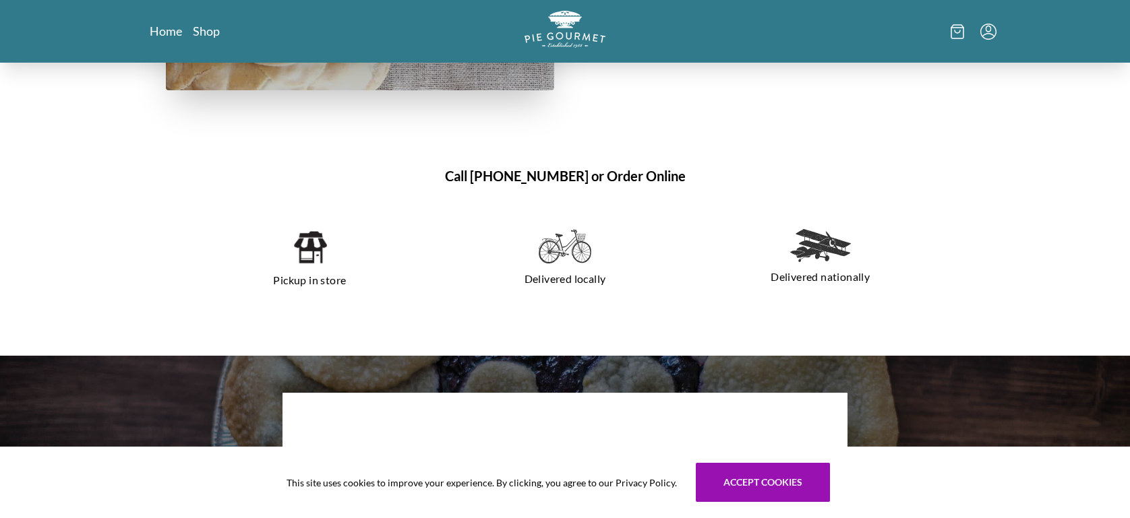
scroll to position [859, 0]
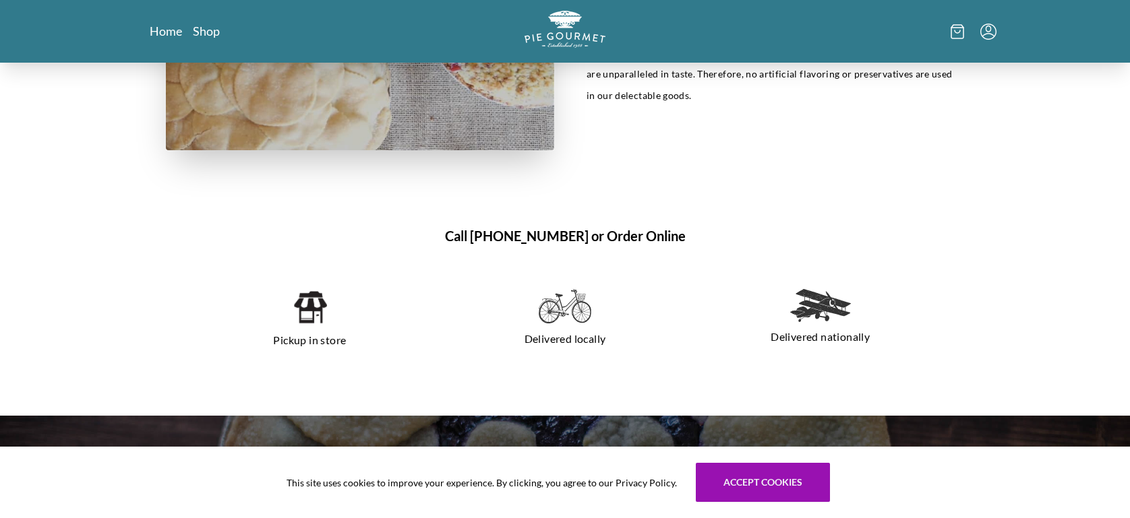
click at [302, 305] on img at bounding box center [310, 307] width 34 height 36
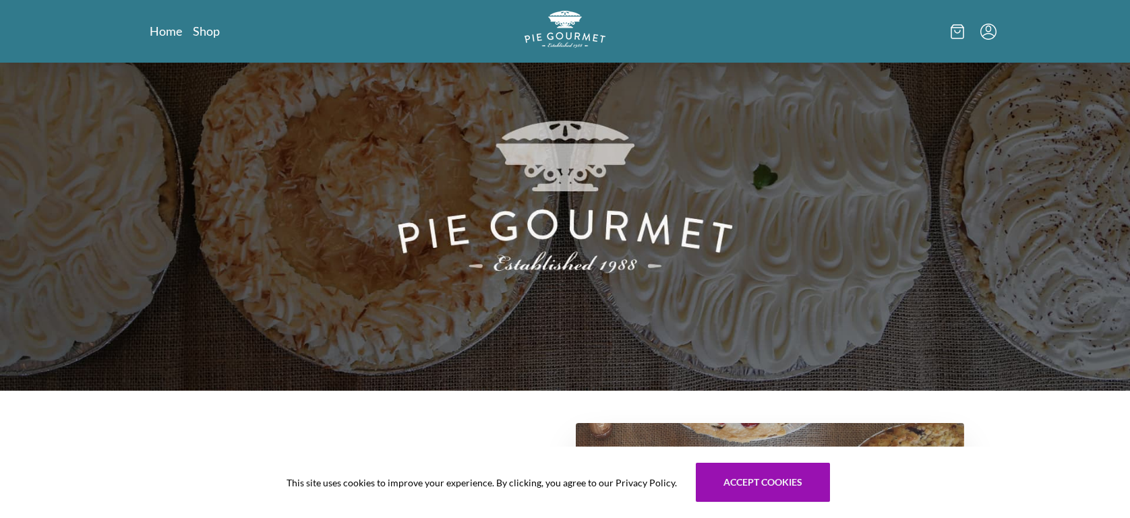
scroll to position [0, 0]
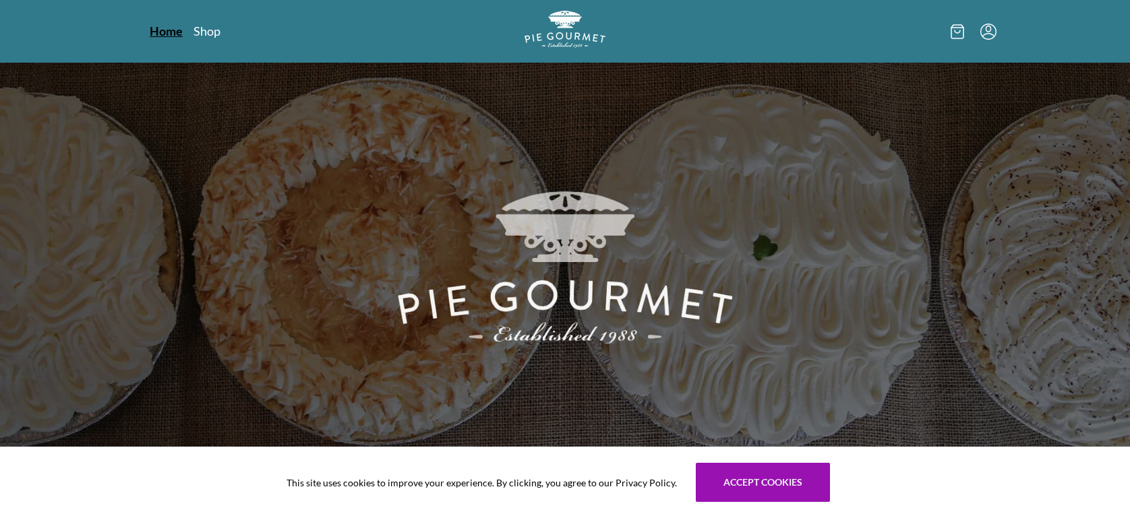
click at [164, 34] on link "Home" at bounding box center [166, 31] width 33 height 16
click at [204, 29] on link "Shop" at bounding box center [206, 31] width 27 height 16
click at [163, 29] on link "Home" at bounding box center [166, 31] width 33 height 16
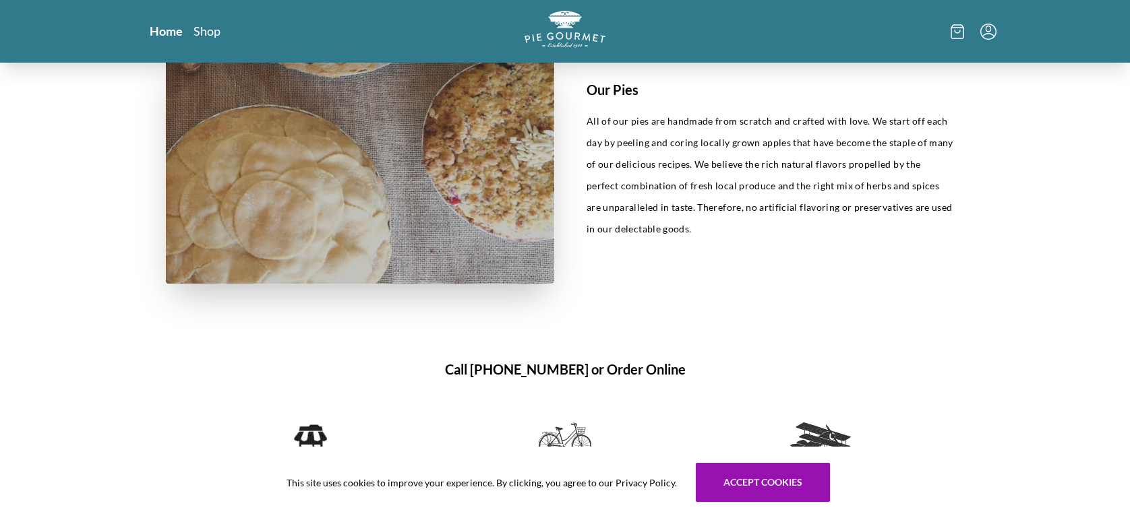
scroll to position [747, 0]
